Goal: Task Accomplishment & Management: Use online tool/utility

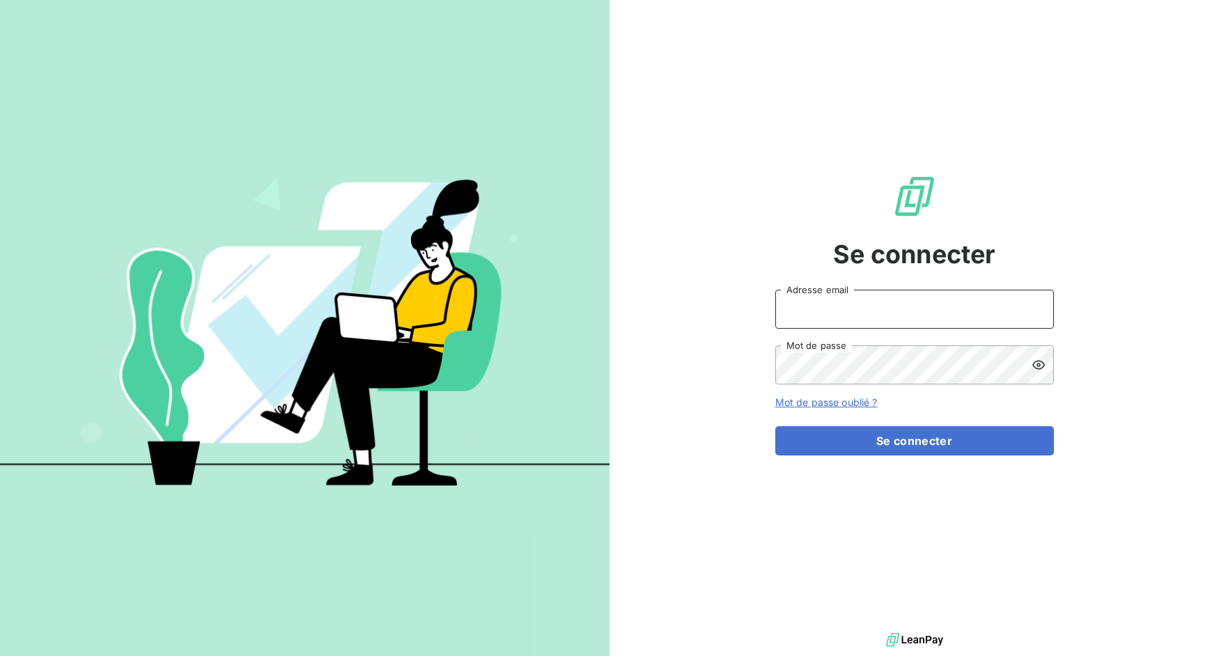
click at [843, 311] on input "Adresse email" at bounding box center [914, 309] width 279 height 39
drag, startPoint x: 828, startPoint y: 307, endPoint x: 897, endPoint y: 302, distance: 69.1
click at [897, 302] on input "admin@3dcelo" at bounding box center [914, 309] width 279 height 39
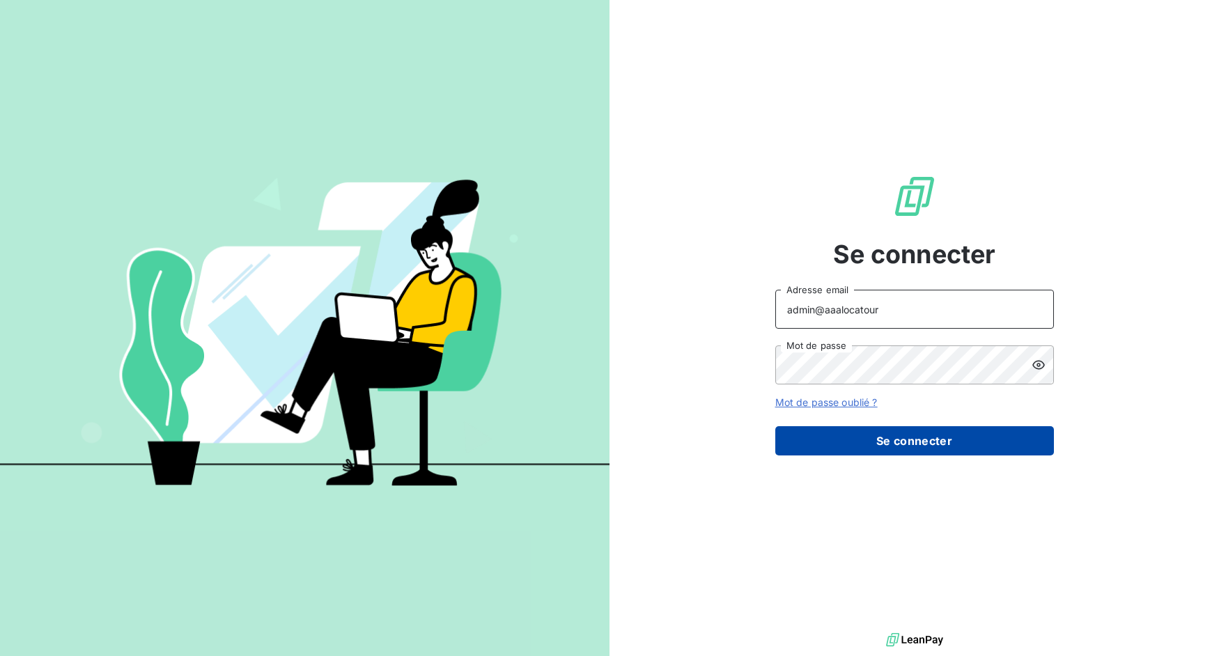
type input "admin@aaalocatour"
click at [873, 451] on button "Se connecter" at bounding box center [914, 440] width 279 height 29
